Goal: Book appointment/travel/reservation

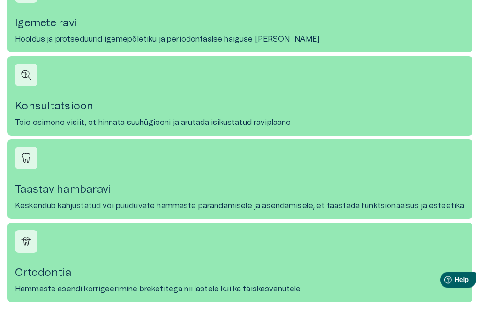
scroll to position [1128, 0]
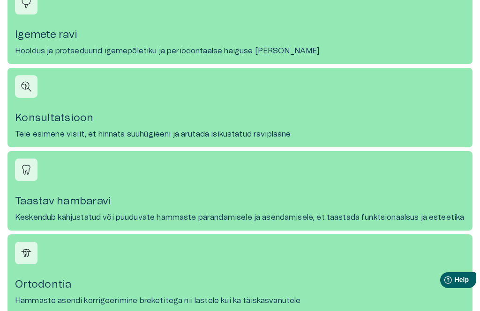
click at [427, 113] on h4 "Konsultatsioon" at bounding box center [240, 118] width 450 height 13
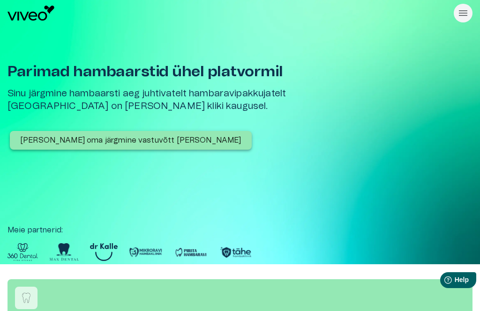
scroll to position [1128, 0]
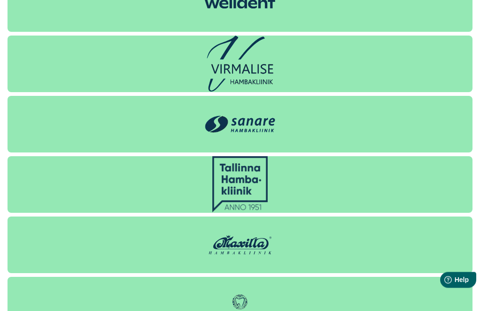
scroll to position [2352, 0]
click at [233, 178] on img at bounding box center [239, 184] width 55 height 56
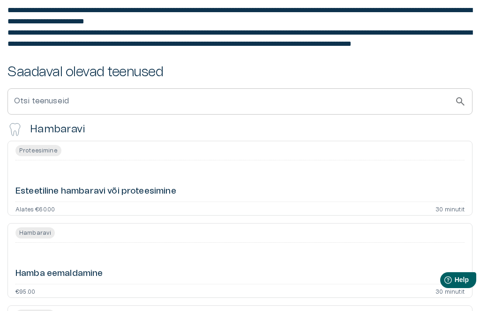
scroll to position [162, 0]
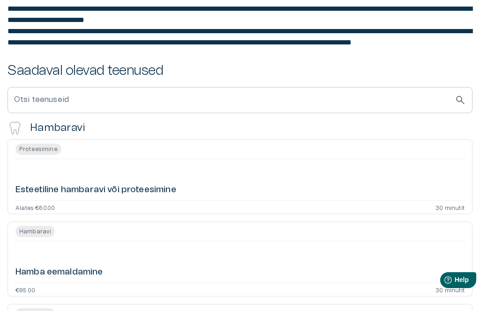
click at [87, 196] on h6 "Esteetiline hambaravi või proteesimine" at bounding box center [95, 191] width 161 height 12
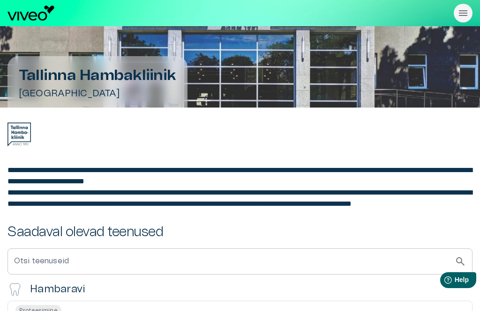
scroll to position [192, 0]
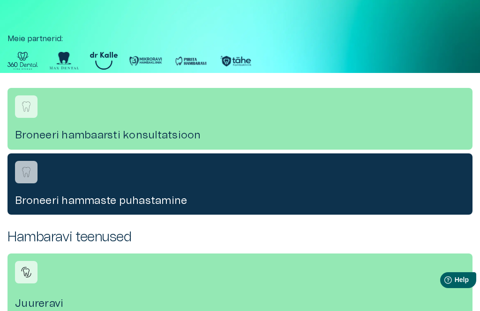
scroll to position [2382, 0]
